Goal: Communication & Community: Share content

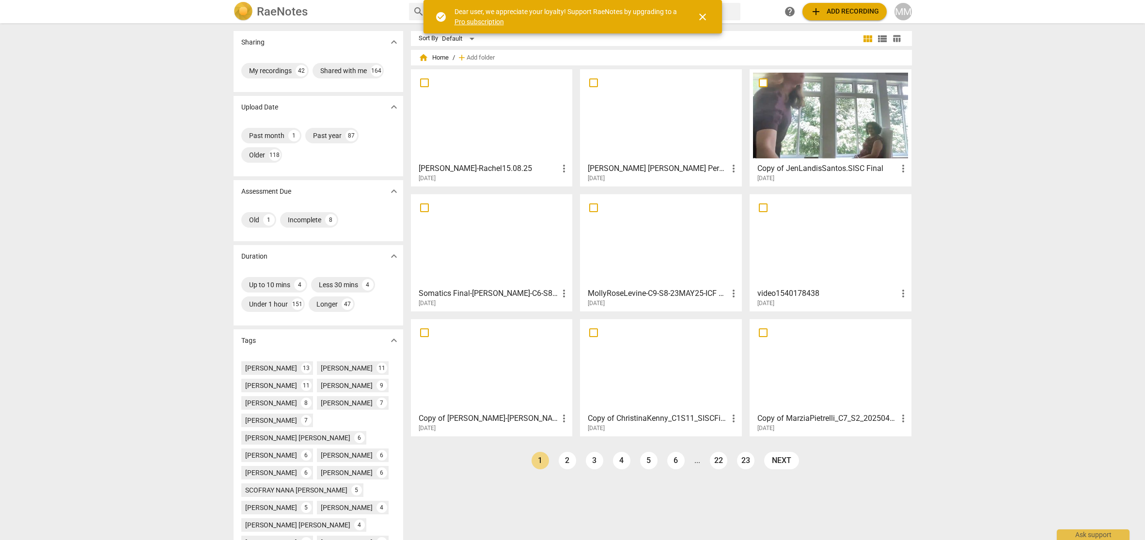
drag, startPoint x: 202, startPoint y: 6, endPoint x: 448, endPoint y: 167, distance: 294.3
click at [448, 167] on h3 "[PERSON_NAME]-Rachel15.08.25" at bounding box center [489, 169] width 140 height 12
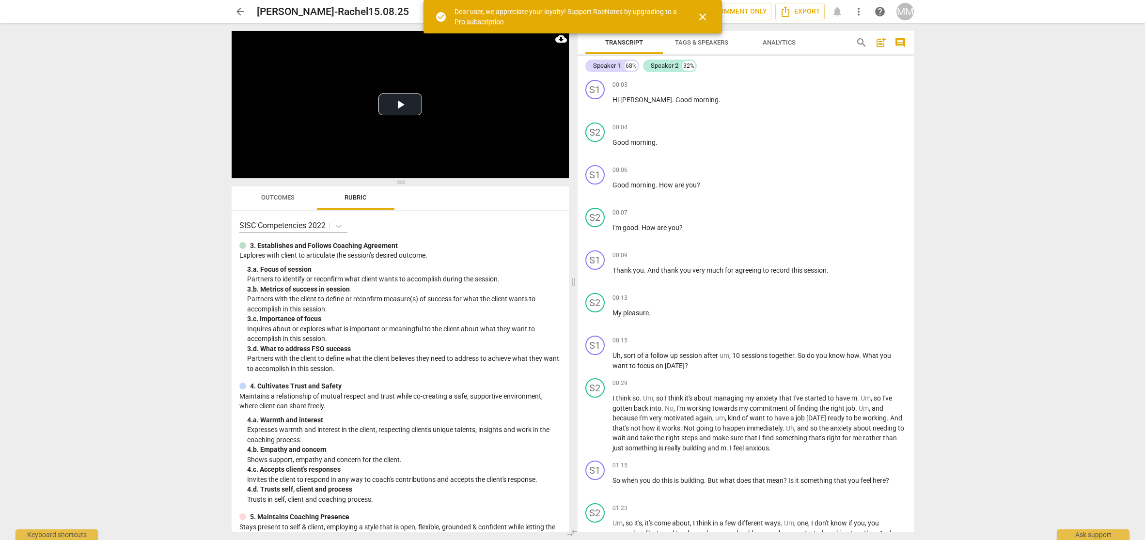
click at [701, 15] on span "close" at bounding box center [703, 17] width 12 height 12
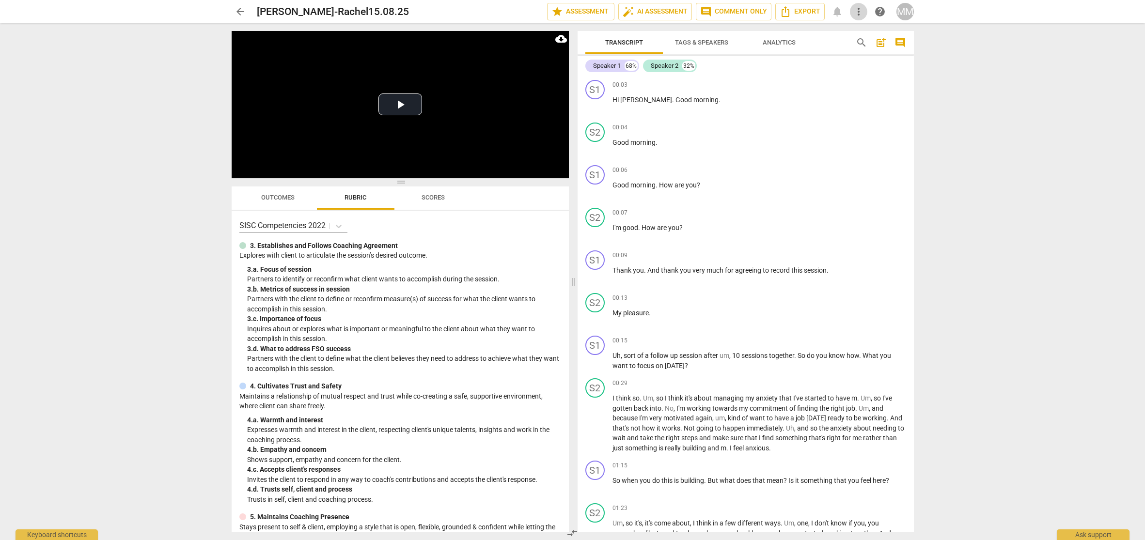
click at [859, 8] on span "more_vert" at bounding box center [859, 12] width 12 height 12
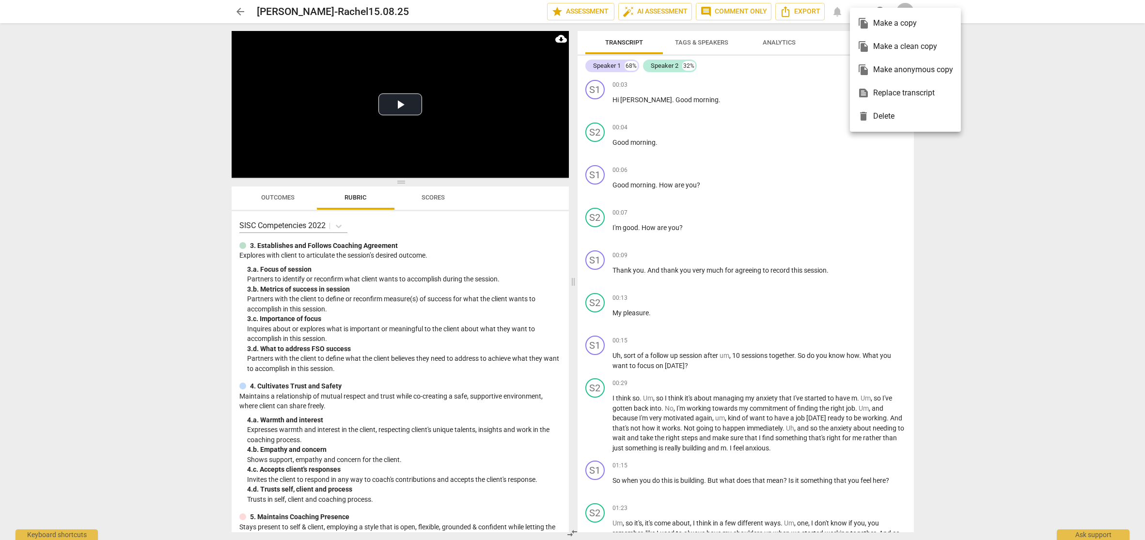
click at [990, 233] on div at bounding box center [572, 270] width 1145 height 540
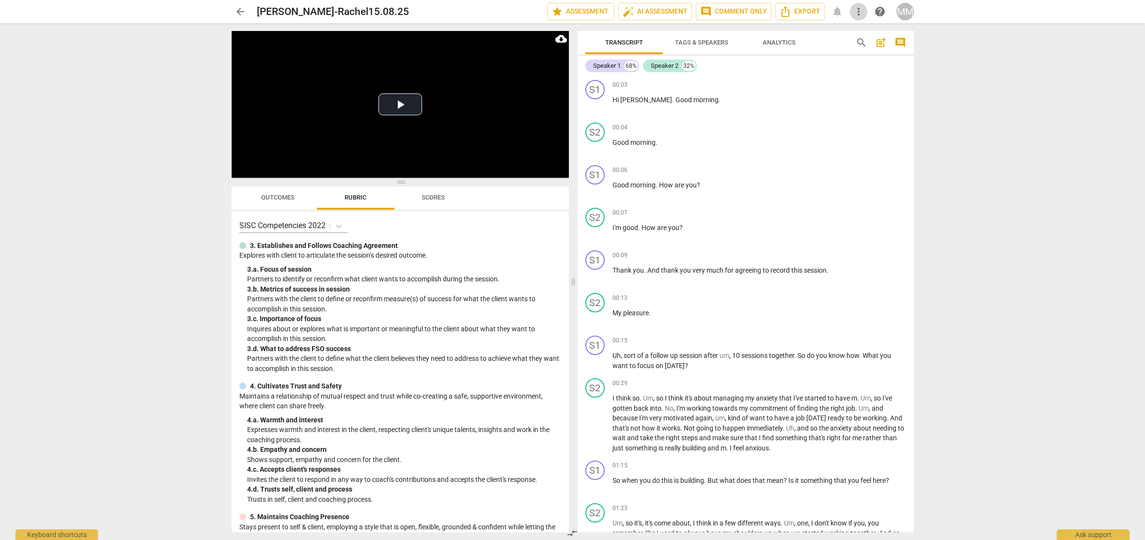
click at [859, 12] on span "more_vert" at bounding box center [859, 12] width 12 height 12
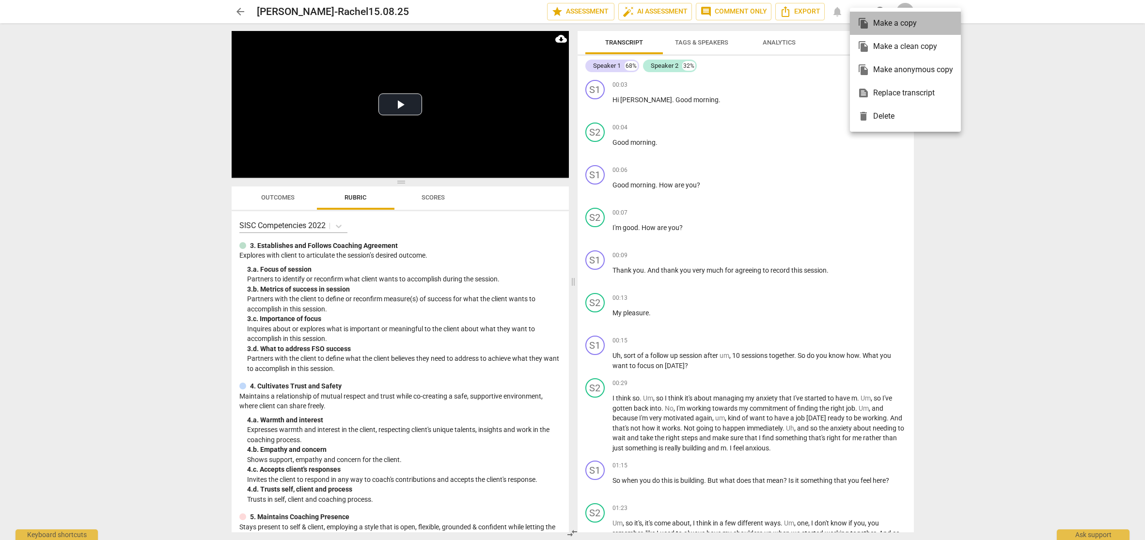
click at [880, 21] on div "file_copy Make a copy" at bounding box center [905, 23] width 95 height 23
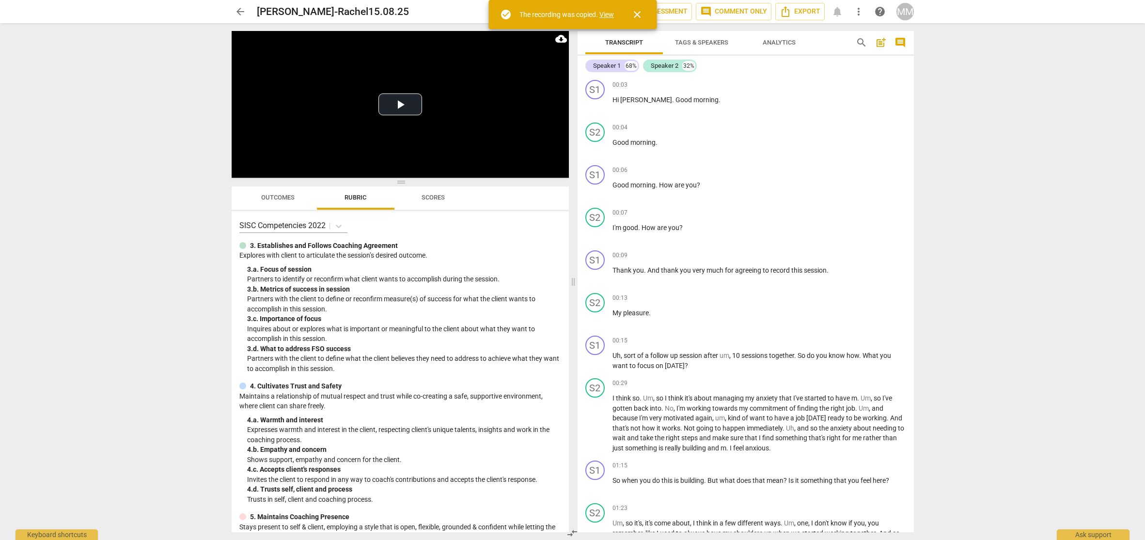
click at [636, 16] on span "close" at bounding box center [637, 15] width 12 height 12
click at [240, 11] on span "arrow_back" at bounding box center [241, 12] width 12 height 12
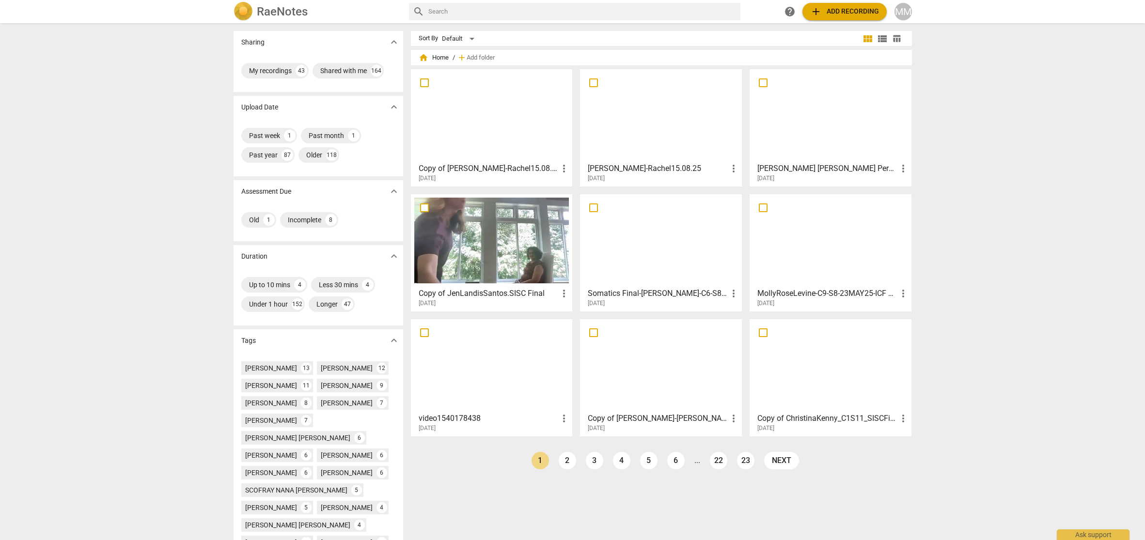
click at [448, 168] on h3 "Copy of [PERSON_NAME]-Rachel15.08.25" at bounding box center [489, 169] width 140 height 12
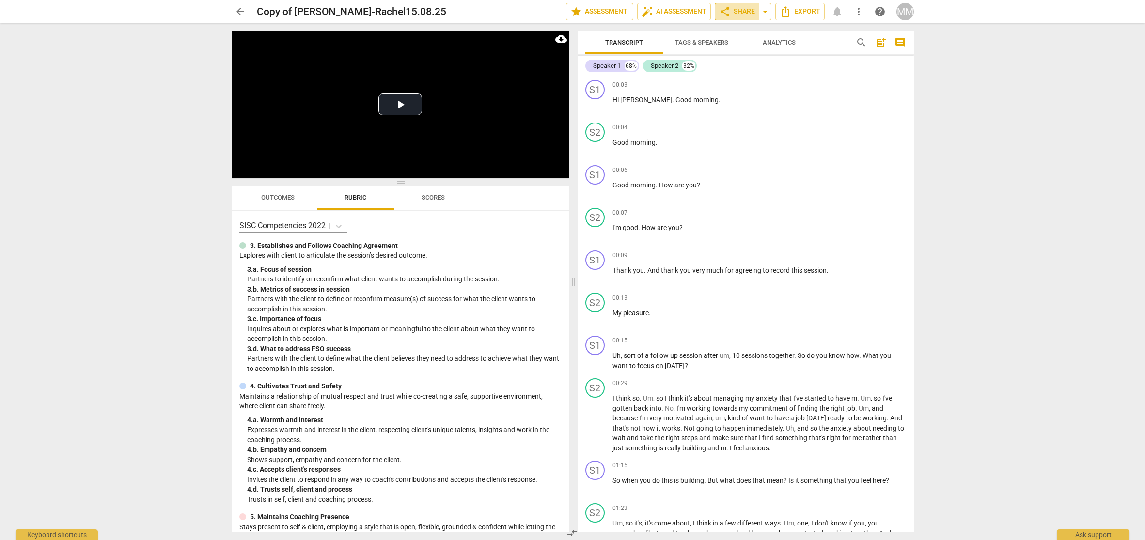
click at [737, 11] on span "share Share" at bounding box center [737, 12] width 36 height 12
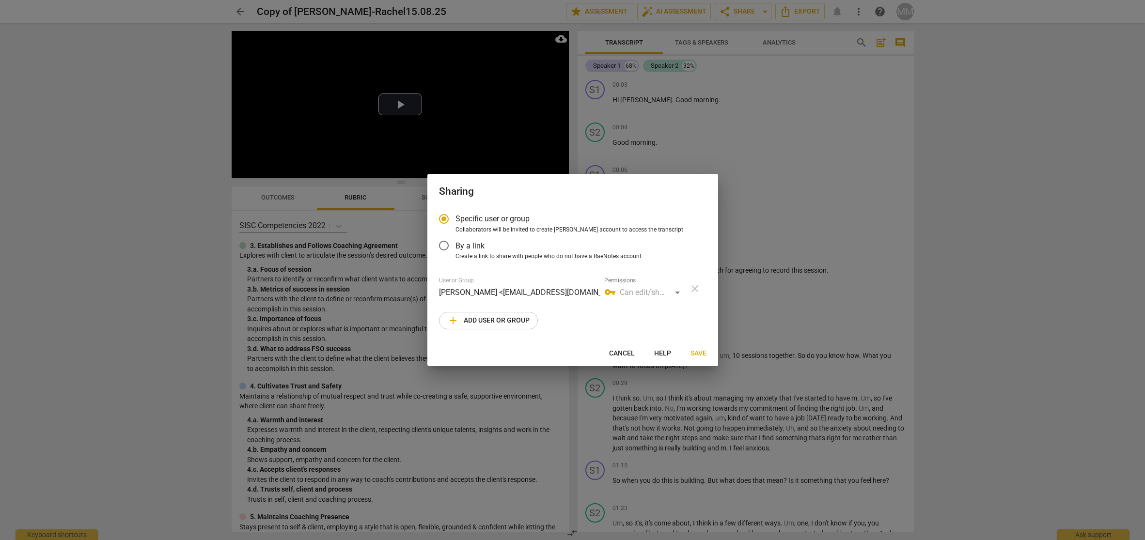
click at [489, 319] on span "add Add user or group" at bounding box center [488, 321] width 82 height 12
radio input "false"
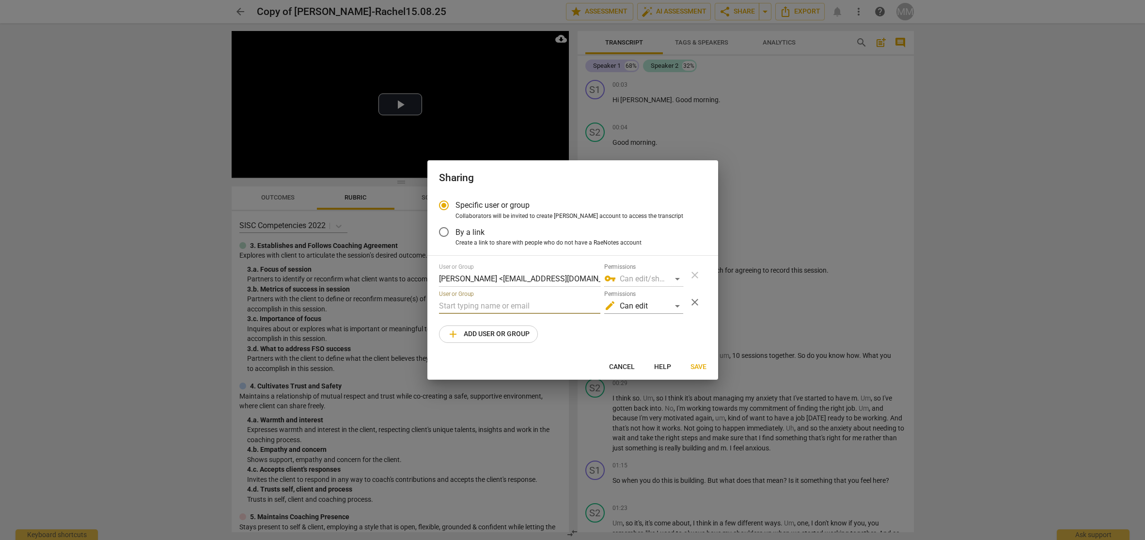
click at [461, 305] on input "text" at bounding box center [519, 306] width 161 height 16
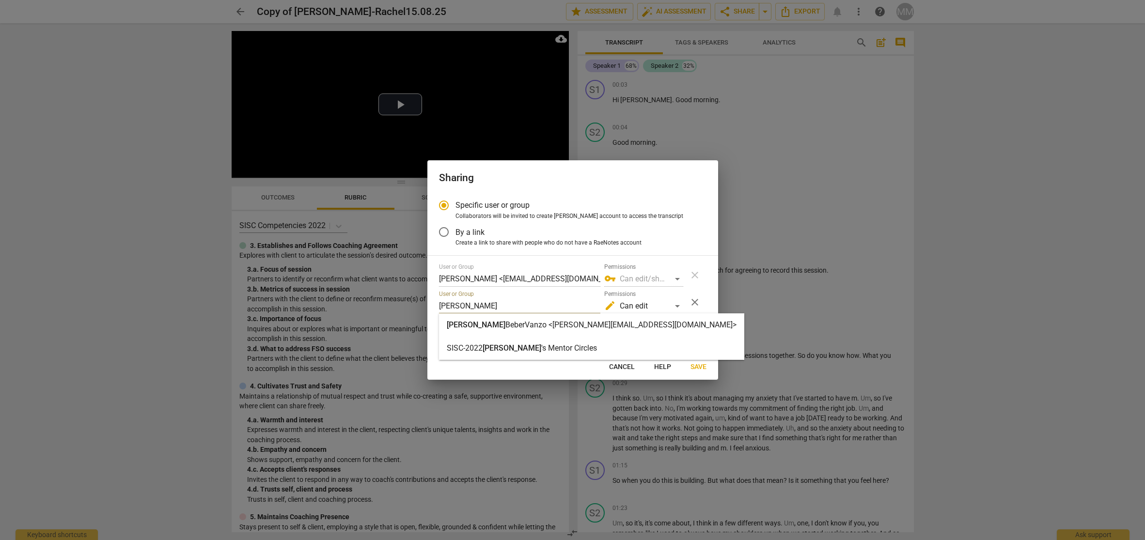
type input "[PERSON_NAME]"
click at [505, 325] on strong "BeberVanzo <[PERSON_NAME][EMAIL_ADDRESS][DOMAIN_NAME]>" at bounding box center [620, 324] width 231 height 9
radio input "false"
type input "[PERSON_NAME] <[PERSON_NAME][EMAIL_ADDRESS][DOMAIN_NAME]>"
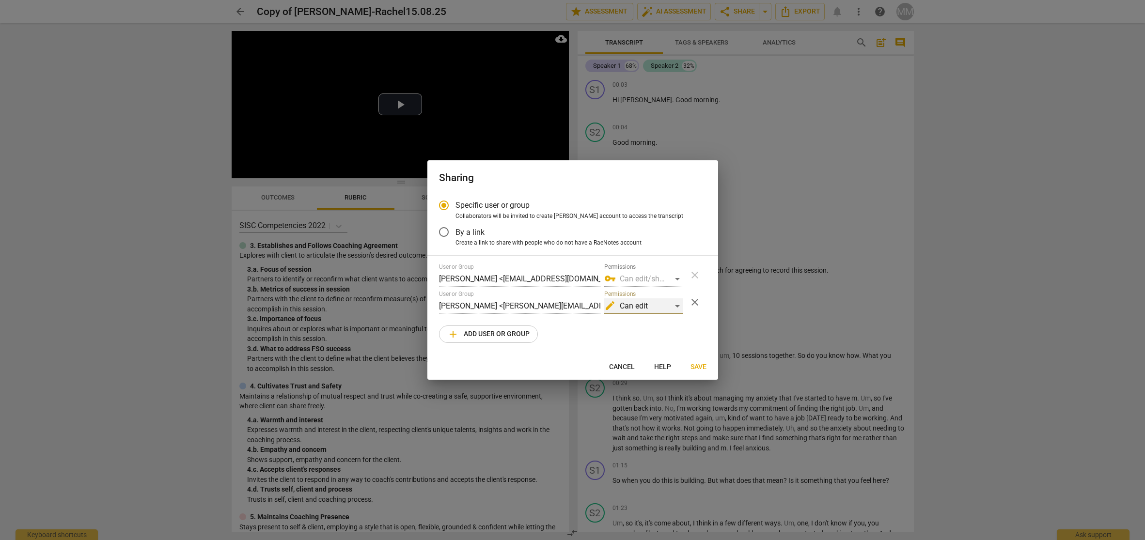
click at [679, 306] on div "edit Can edit" at bounding box center [643, 306] width 79 height 16
click at [646, 330] on li "vpn_key Can edit/share" at bounding box center [643, 328] width 81 height 23
radio input "false"
click at [697, 369] on span "Save" at bounding box center [699, 367] width 16 height 10
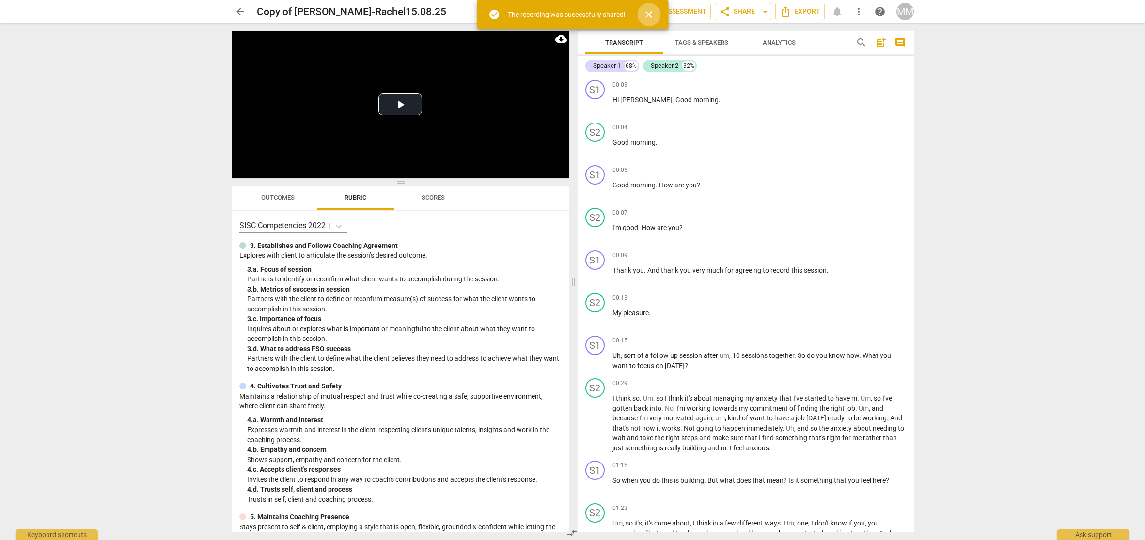
click at [650, 12] on span "close" at bounding box center [649, 15] width 12 height 12
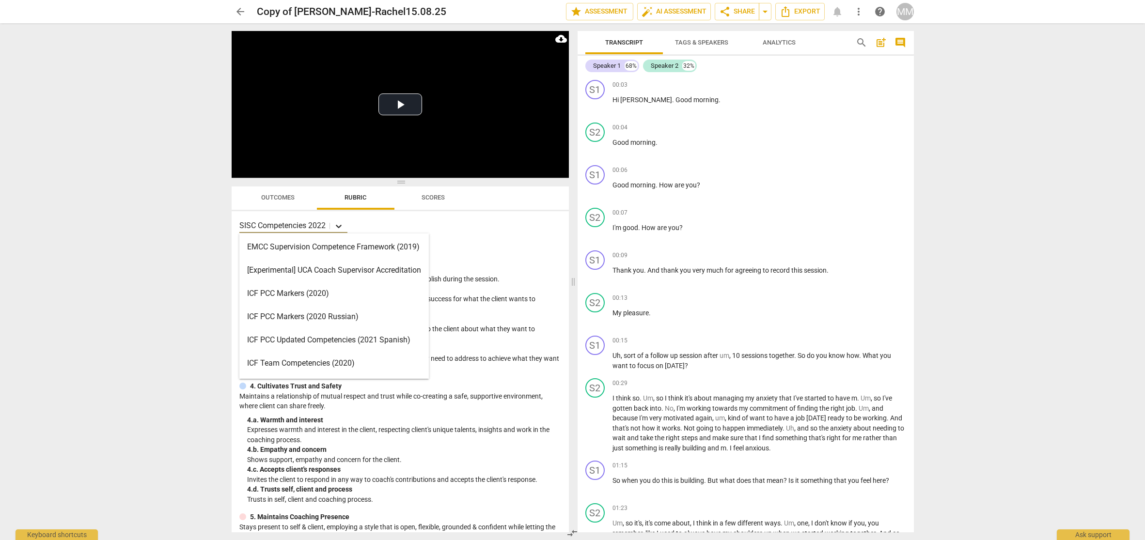
click at [339, 226] on icon at bounding box center [339, 226] width 10 height 10
click at [286, 273] on div "Minimum Skills Requirements for MCC (2023)" at bounding box center [333, 272] width 189 height 23
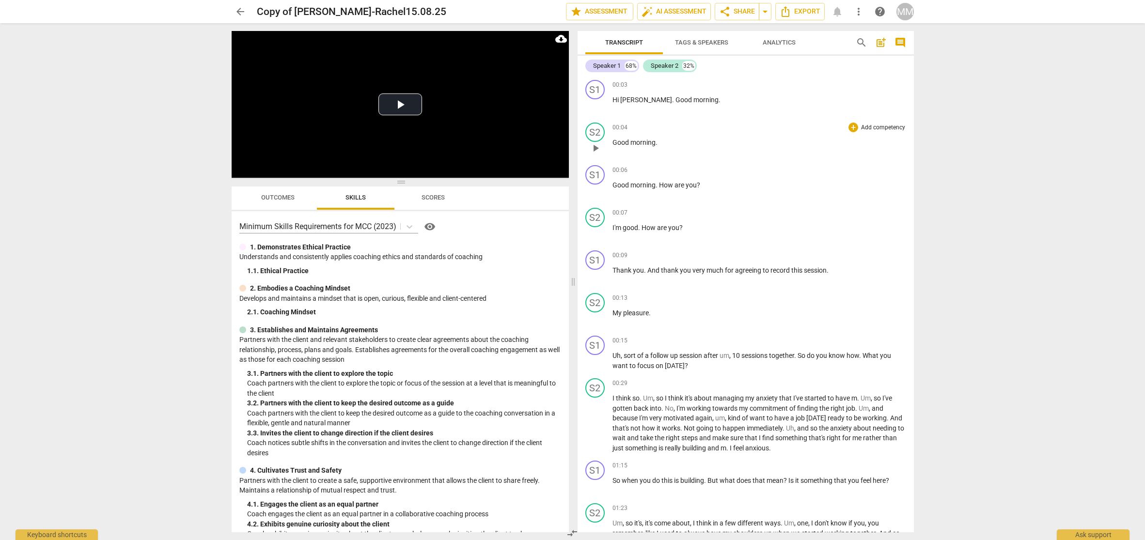
click at [862, 126] on p "Add competency" at bounding box center [883, 128] width 46 height 9
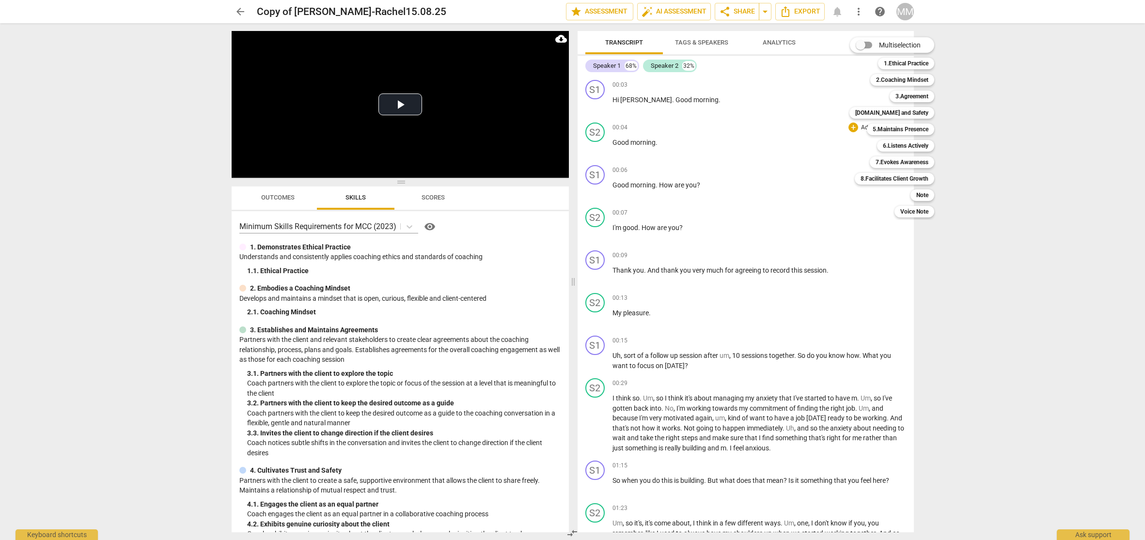
click at [1019, 299] on div at bounding box center [572, 270] width 1145 height 540
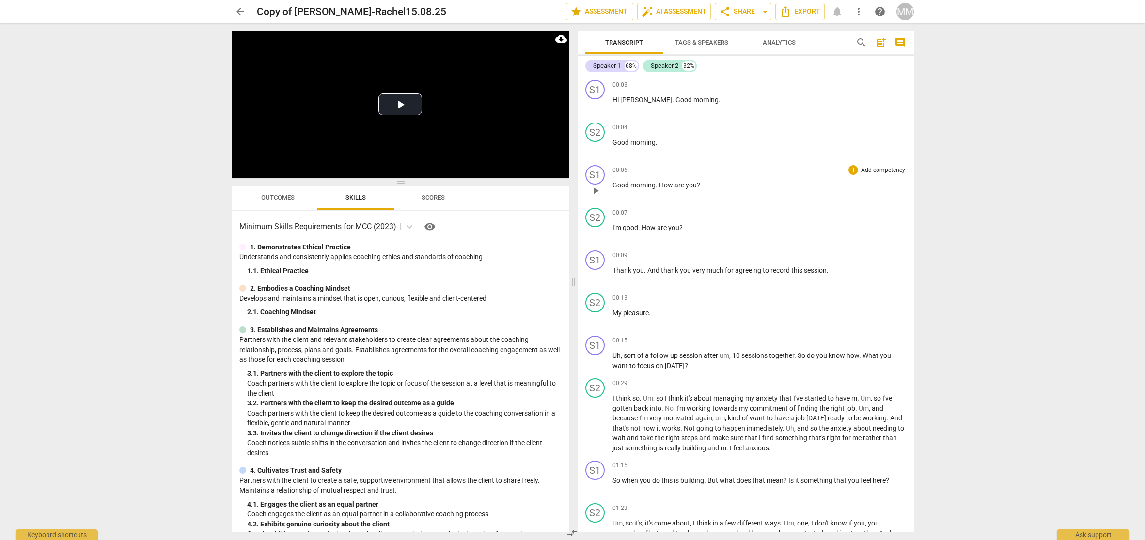
click at [864, 169] on p "Add competency" at bounding box center [883, 170] width 46 height 9
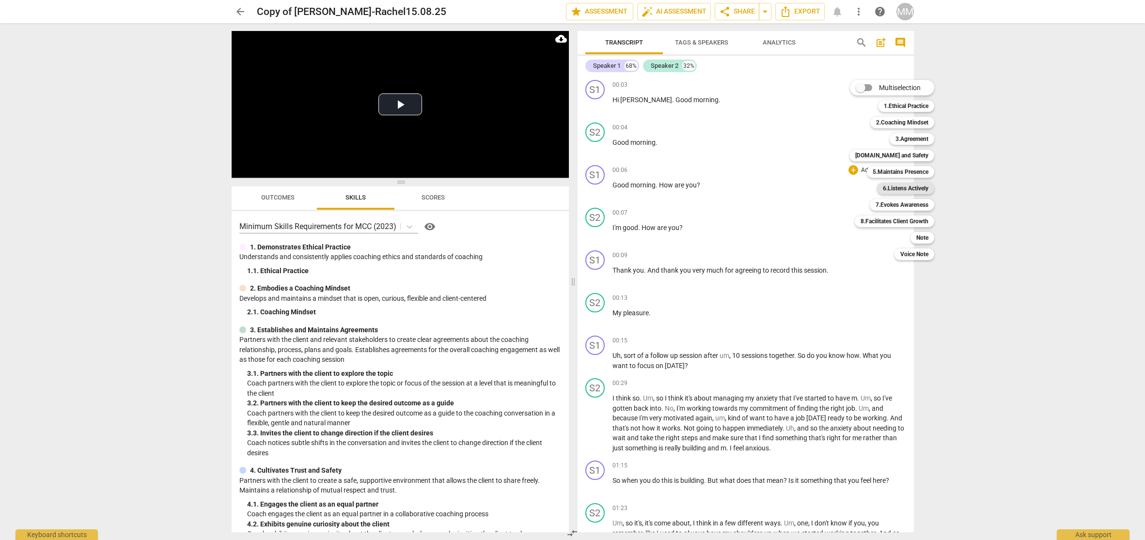
click at [915, 187] on b "6.Listens Actively" at bounding box center [906, 189] width 46 height 12
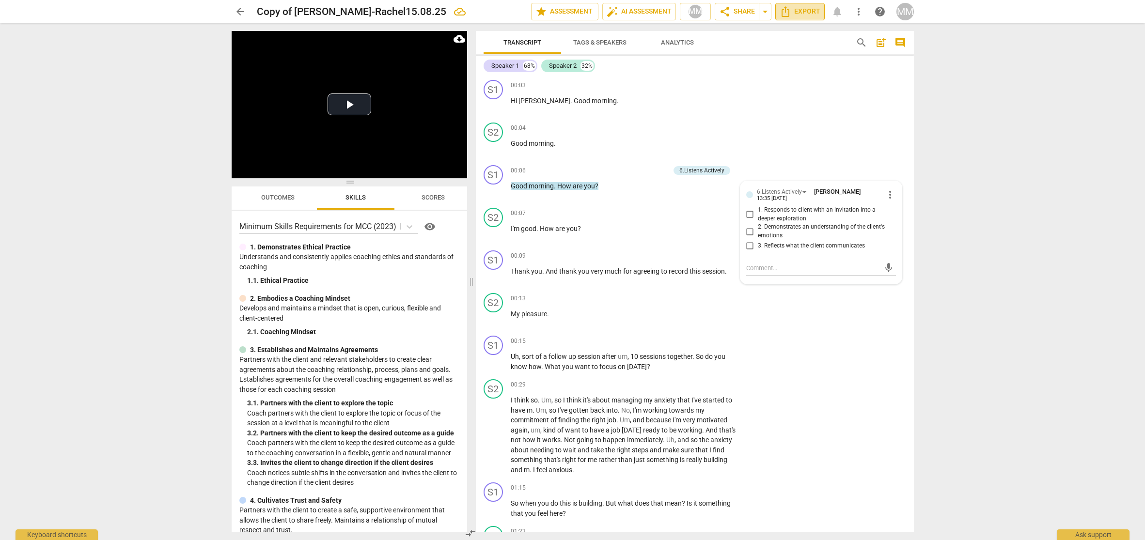
click at [794, 11] on span "Export" at bounding box center [800, 12] width 41 height 12
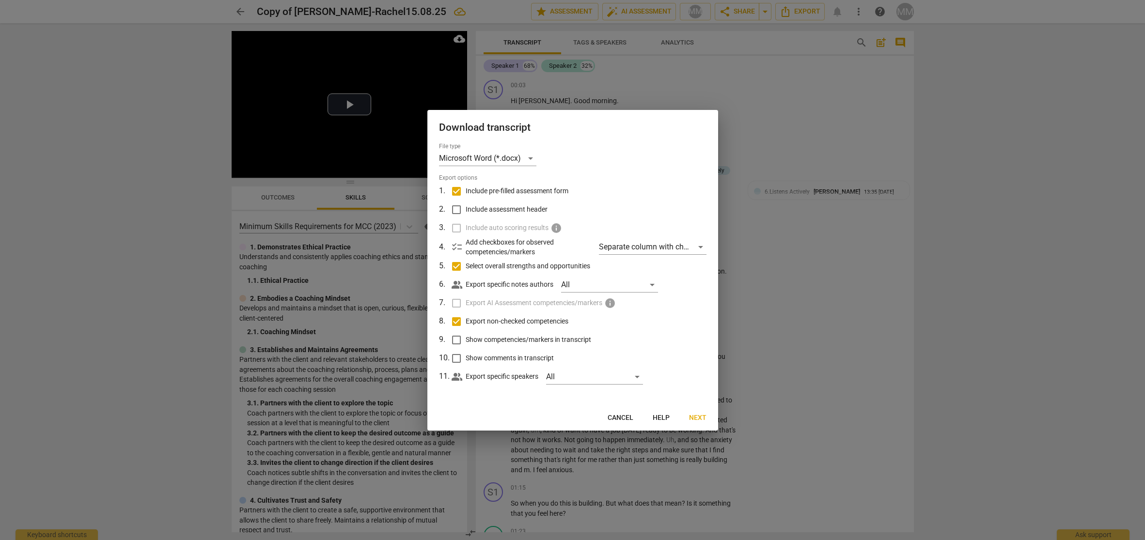
click at [613, 418] on span "Cancel" at bounding box center [621, 418] width 26 height 10
